Goal: Task Accomplishment & Management: Manage account settings

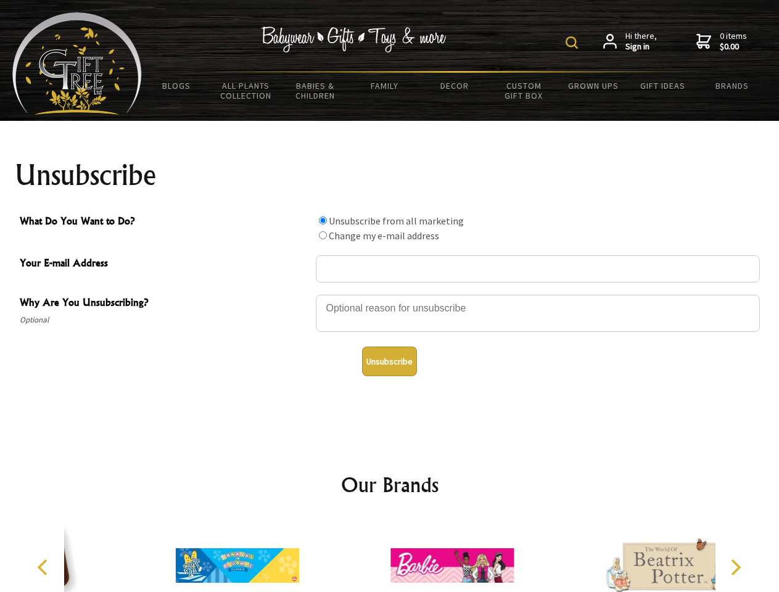
click at [574, 43] on img at bounding box center [572, 42] width 12 height 12
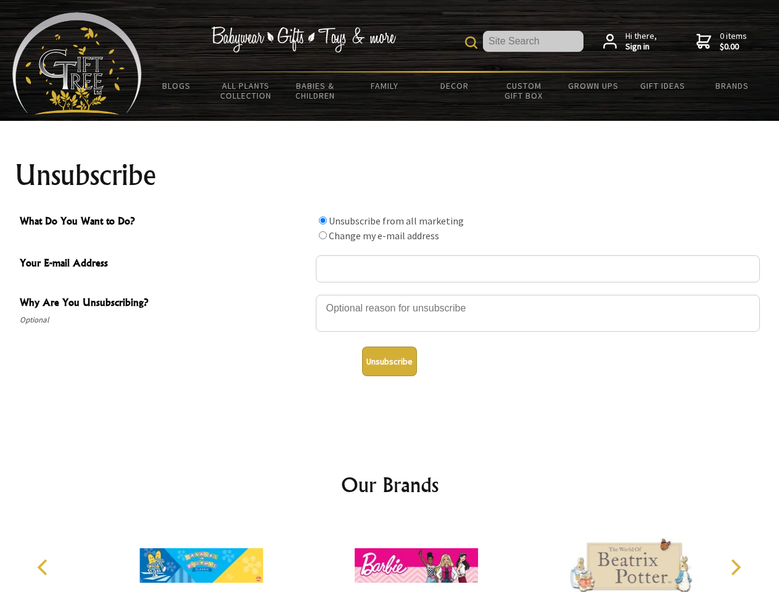
click at [390, 294] on div at bounding box center [538, 315] width 444 height 43
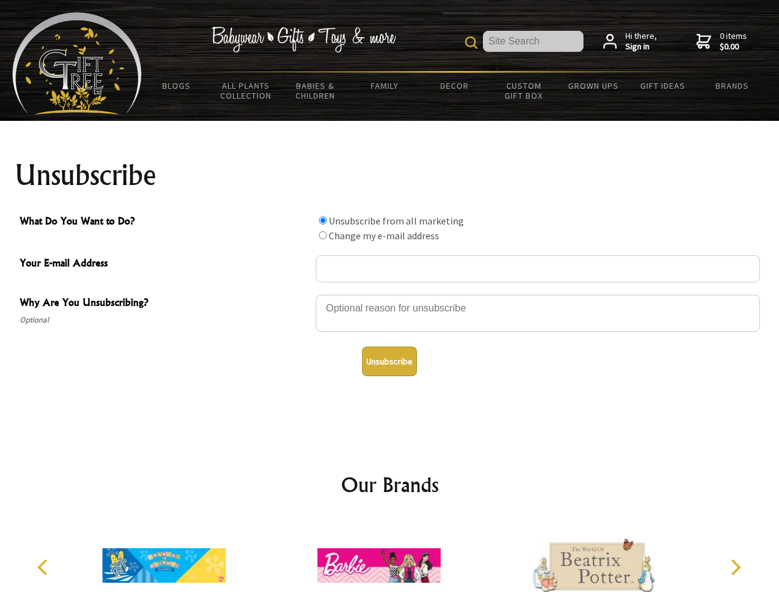
click at [323, 220] on input "What Do You Want to Do?" at bounding box center [323, 221] width 8 height 8
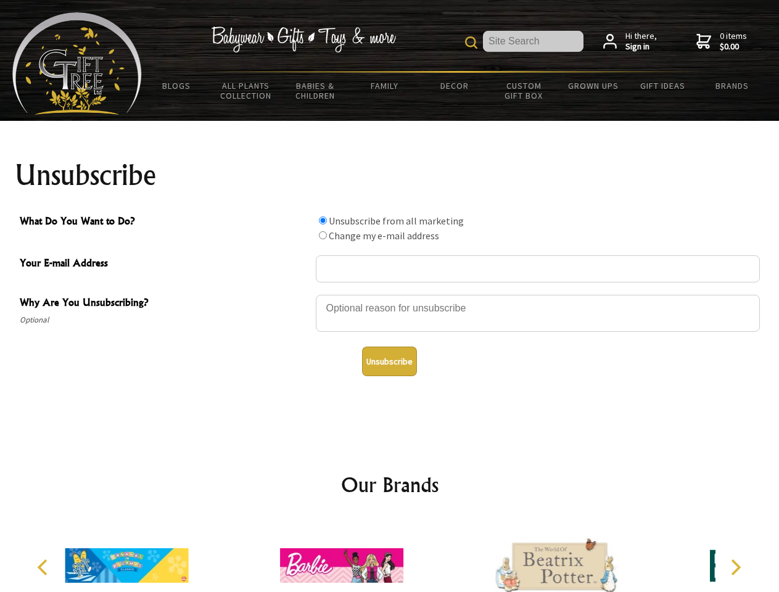
click at [323, 235] on input "What Do You Want to Do?" at bounding box center [323, 235] width 8 height 8
radio input "true"
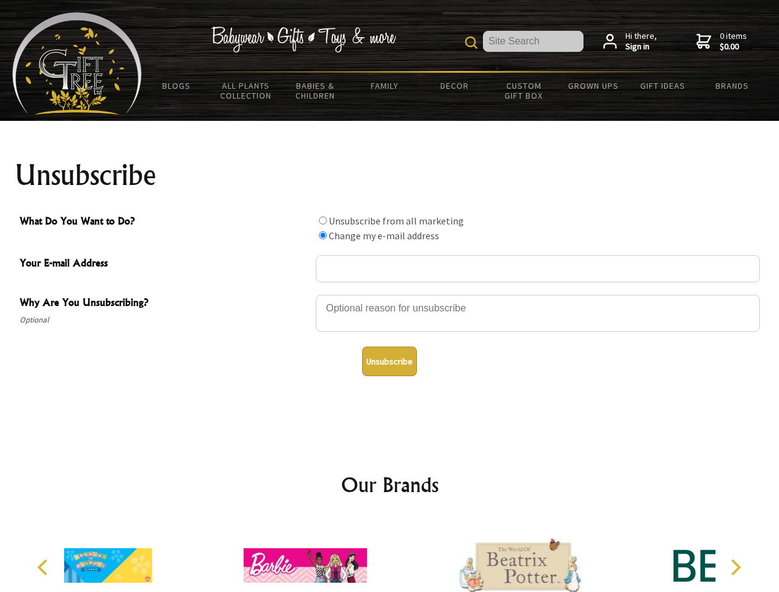
click at [389, 362] on button "Unsubscribe" at bounding box center [389, 362] width 55 height 30
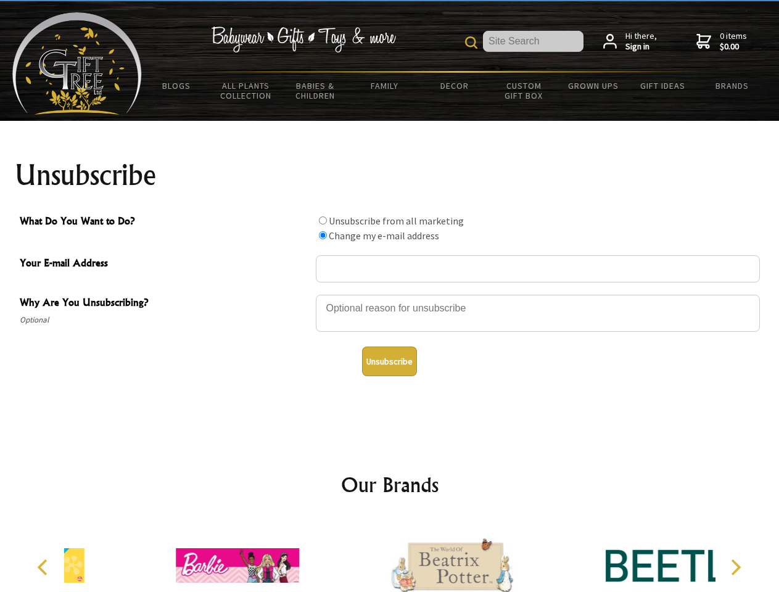
click at [390, 556] on div at bounding box center [452, 568] width 215 height 96
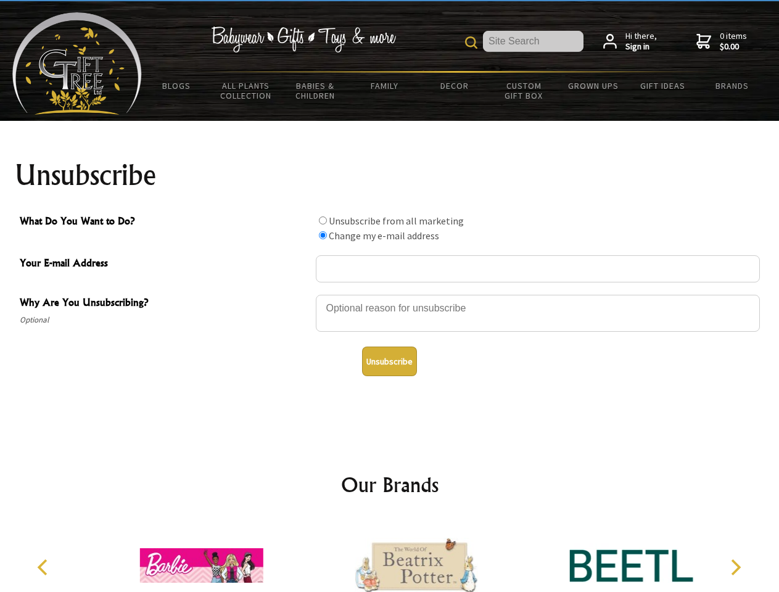
click at [44, 568] on icon "Previous" at bounding box center [44, 568] width 16 height 16
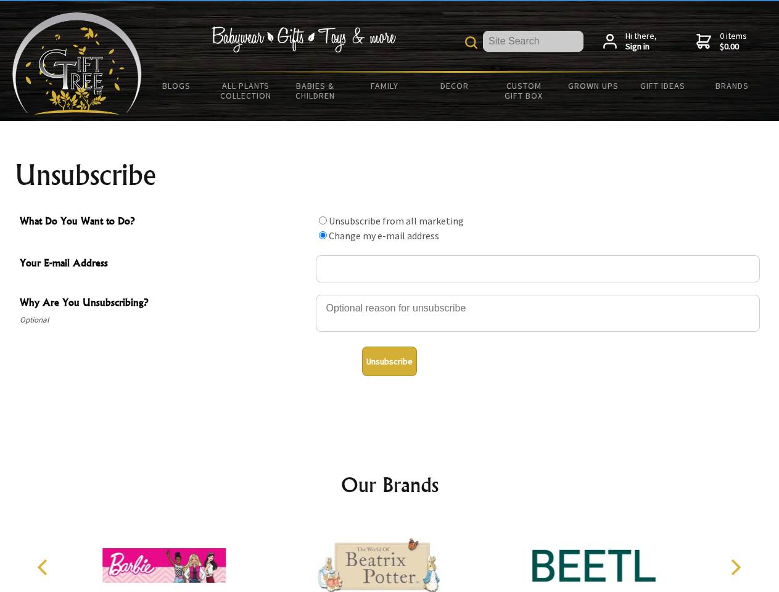
click at [736, 568] on icon "Next" at bounding box center [735, 568] width 16 height 16
